Goal: Information Seeking & Learning: Check status

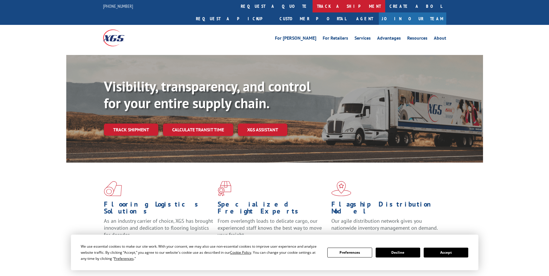
click at [312, 7] on link "track a shipment" at bounding box center [348, 6] width 73 height 12
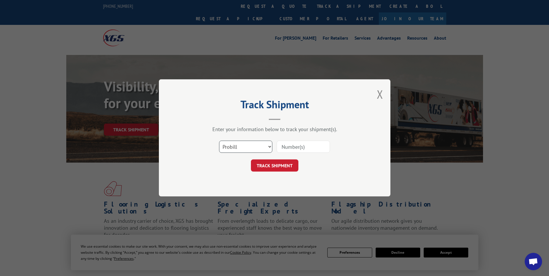
click at [252, 145] on select "Select category... Probill BOL PO" at bounding box center [245, 147] width 53 height 12
select select "bol"
click at [219, 141] on select "Select category... Probill BOL PO" at bounding box center [245, 147] width 53 height 12
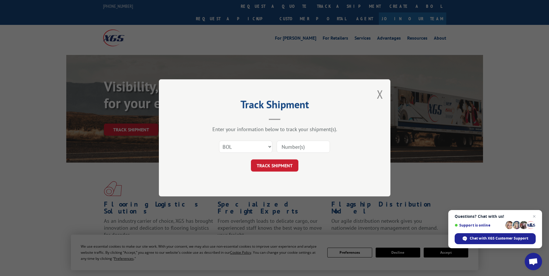
click at [283, 147] on input at bounding box center [302, 147] width 53 height 12
paste input "3393003"
type input "3393003"
click at [279, 163] on button "TRACK SHIPMENT" at bounding box center [274, 166] width 47 height 12
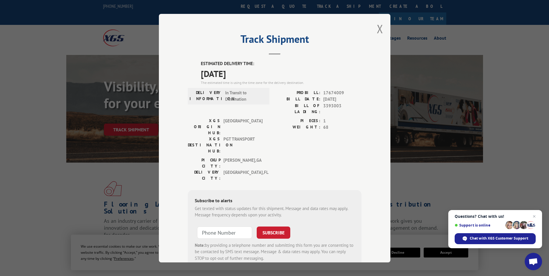
click at [381, 28] on div "Track Shipment ESTIMATED DELIVERY TIME: [DATE] The estimated time is using the …" at bounding box center [274, 138] width 231 height 248
click at [377, 28] on button "Close modal" at bounding box center [380, 28] width 6 height 15
